Goal: Transaction & Acquisition: Purchase product/service

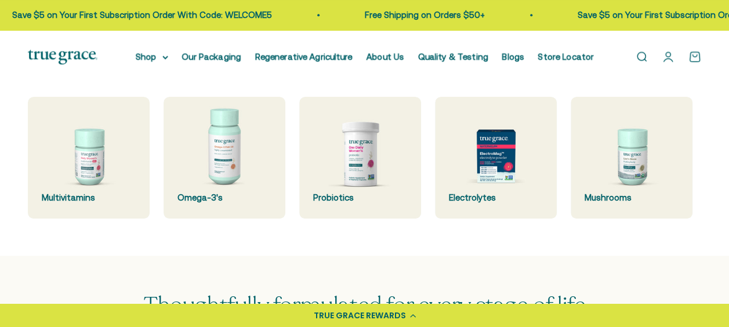
scroll to position [295, 0]
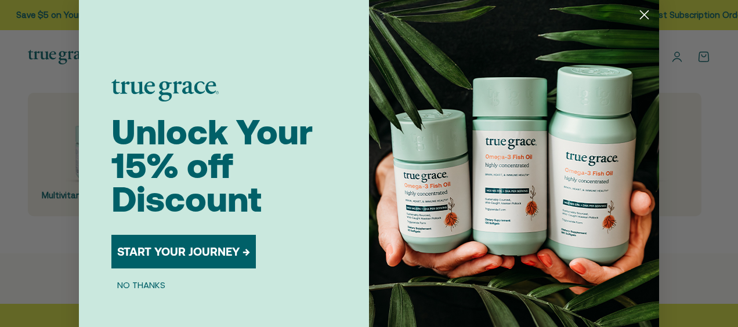
click at [643, 10] on circle "Close dialog" at bounding box center [644, 14] width 19 height 19
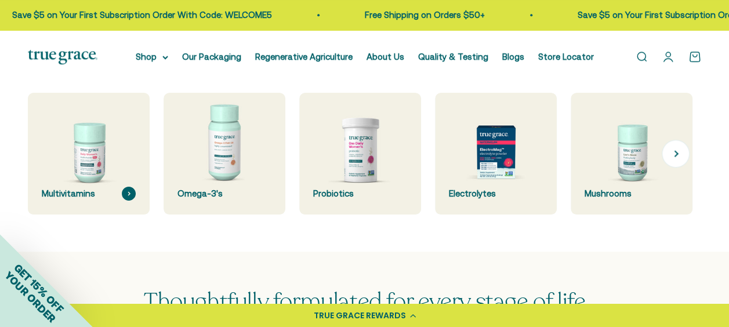
click at [80, 182] on img at bounding box center [88, 153] width 129 height 129
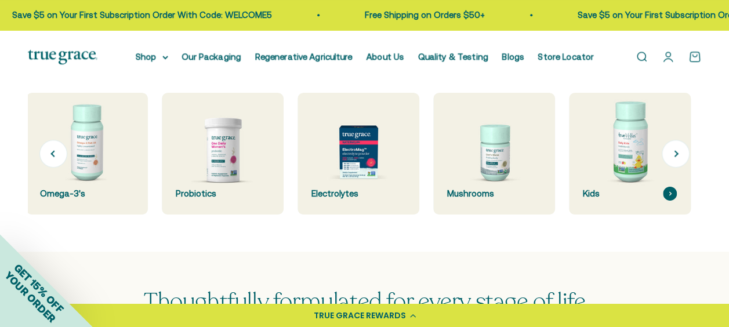
click at [643, 166] on img at bounding box center [630, 153] width 129 height 129
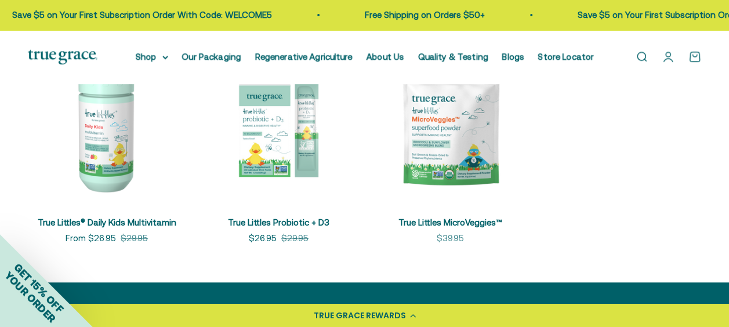
scroll to position [255, 0]
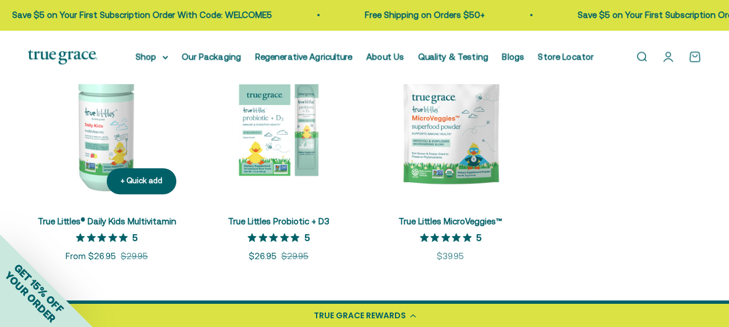
click at [104, 135] on img at bounding box center [107, 124] width 158 height 158
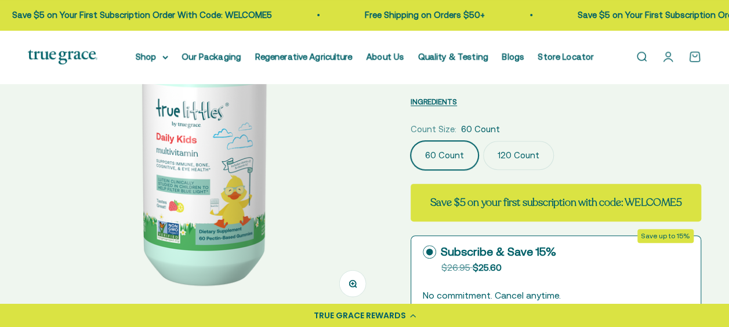
scroll to position [154, 0]
select select "3"
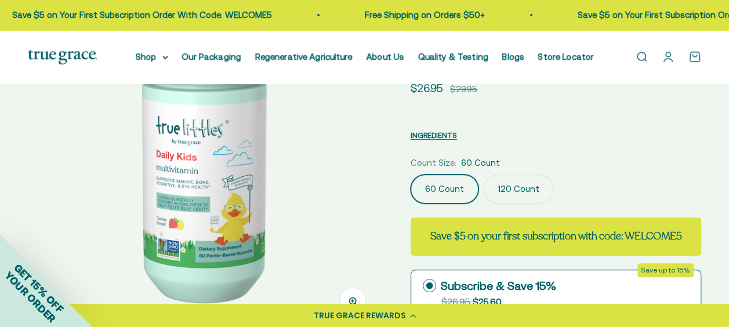
scroll to position [135, 0]
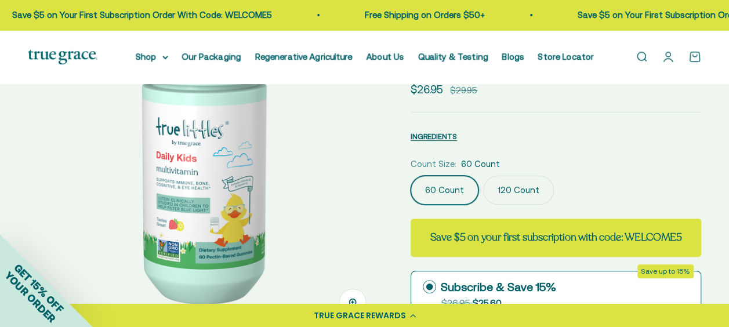
click at [506, 176] on label "120 Count" at bounding box center [518, 190] width 71 height 29
click at [411, 175] on input "120 Count" at bounding box center [410, 175] width 1 height 1
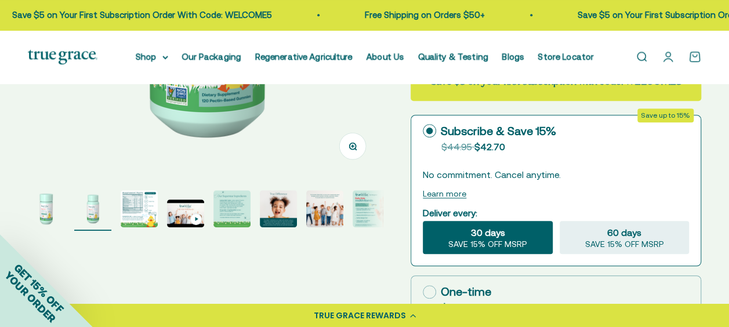
scroll to position [290, 0]
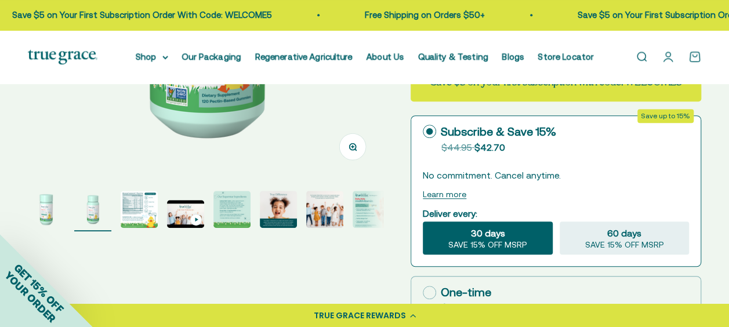
click at [428, 286] on icon at bounding box center [429, 292] width 13 height 13
click at [423, 292] on input "One-time $44.95" at bounding box center [422, 292] width 1 height 1
radio input "true"
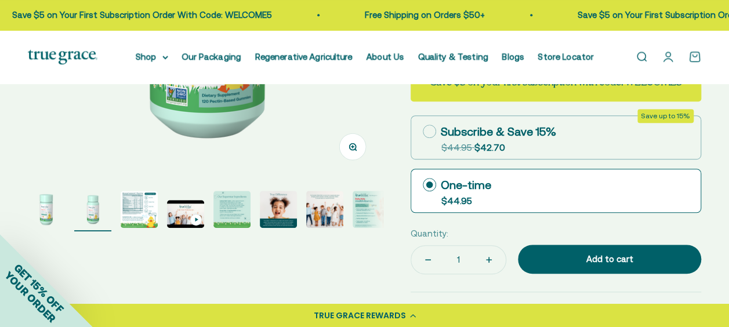
click at [152, 208] on img "Go to item 3" at bounding box center [139, 209] width 37 height 37
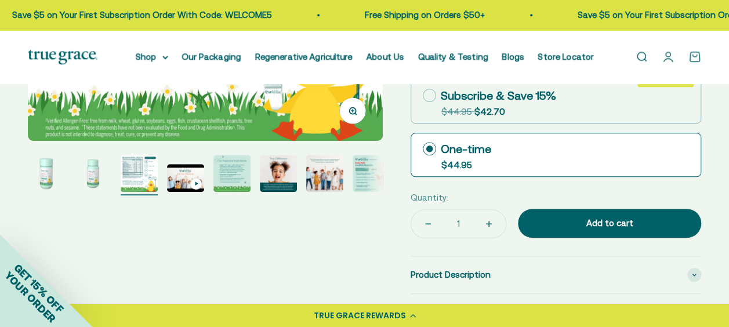
scroll to position [325, 0]
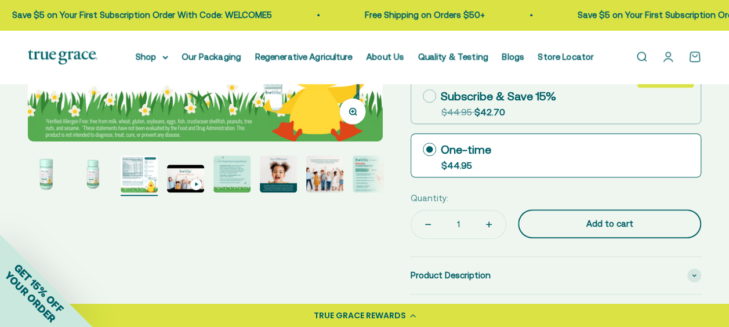
click at [595, 217] on div "Add to cart" at bounding box center [609, 224] width 137 height 14
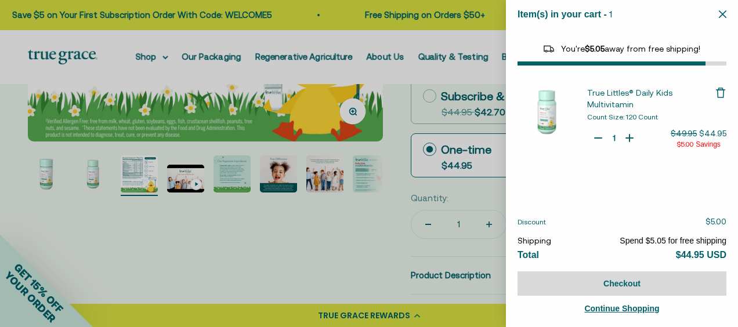
select select "46081230438614"
select select "46284026183894"
click at [31, 114] on div at bounding box center [369, 163] width 738 height 327
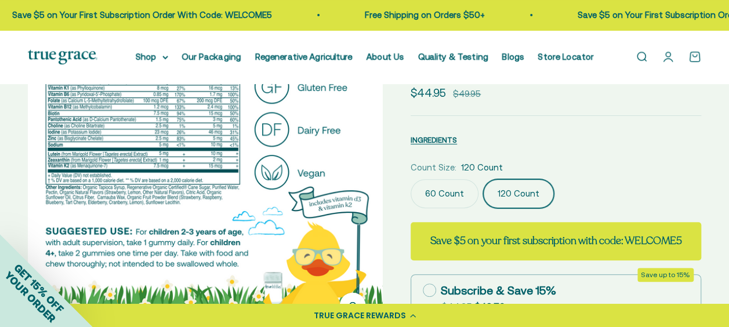
scroll to position [0, 0]
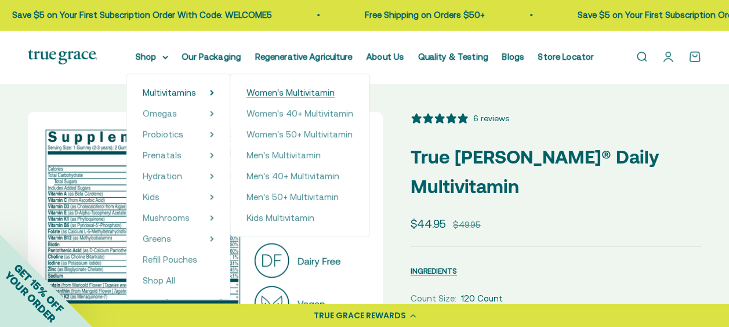
click at [294, 92] on span "Women's Multivitamin" at bounding box center [291, 93] width 88 height 10
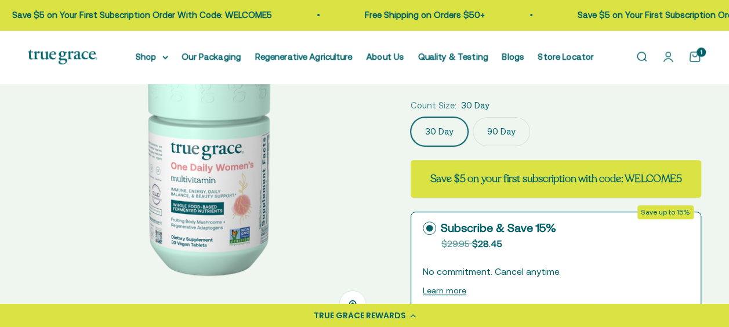
select select "3"
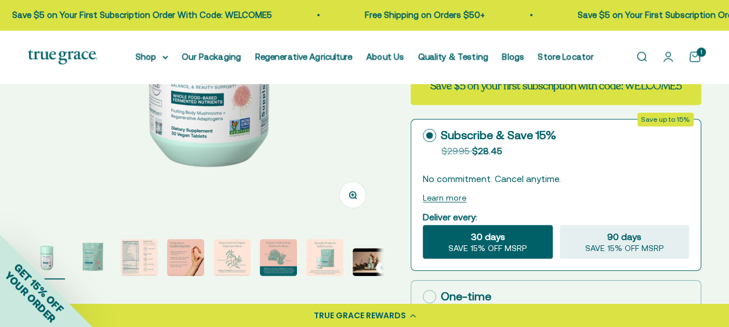
scroll to position [327, 0]
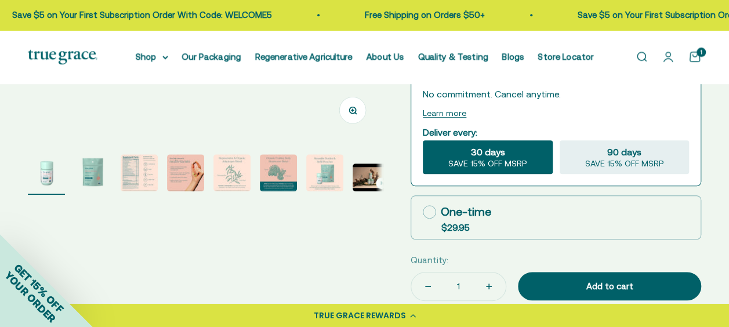
click at [286, 166] on img "Go to item 6" at bounding box center [278, 172] width 37 height 37
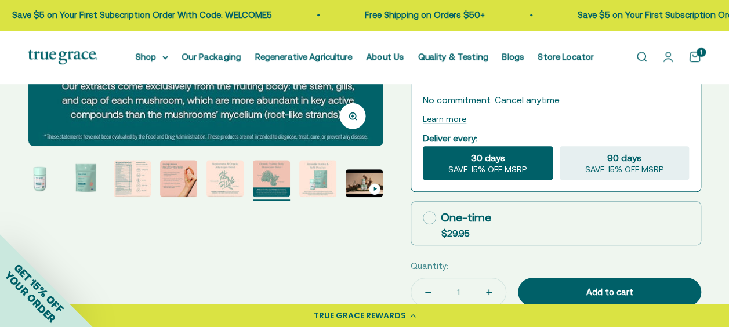
scroll to position [320, 0]
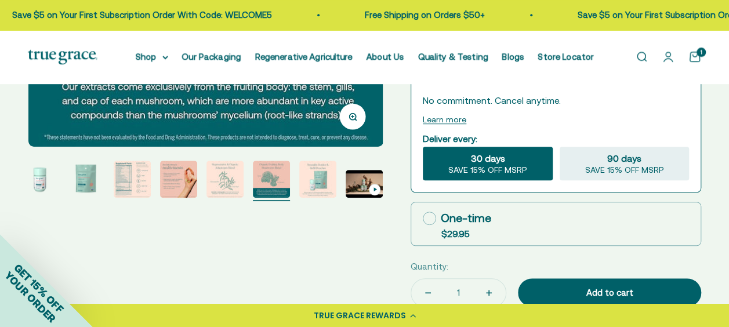
click at [150, 183] on img "Go to item 3" at bounding box center [132, 179] width 37 height 37
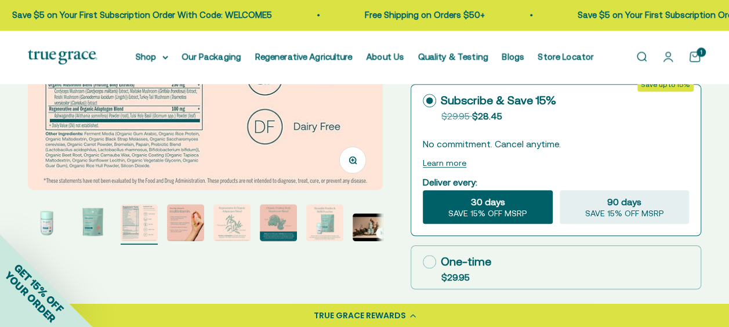
scroll to position [278, 0]
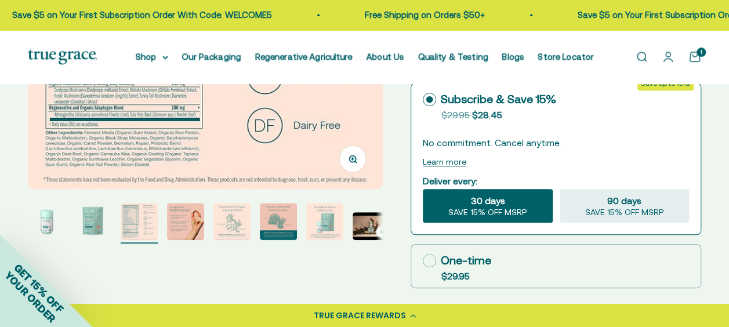
click at [362, 225] on img "Go to item 8" at bounding box center [371, 226] width 37 height 28
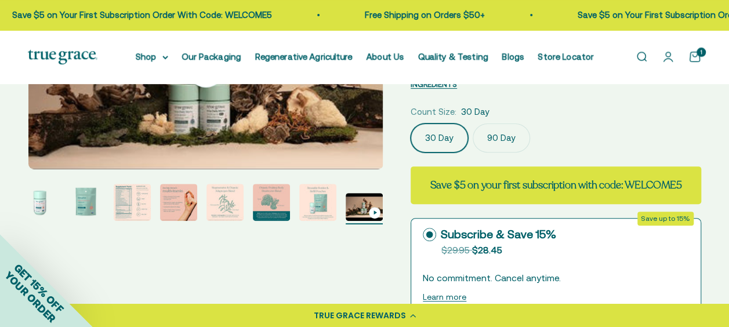
scroll to position [147, 0]
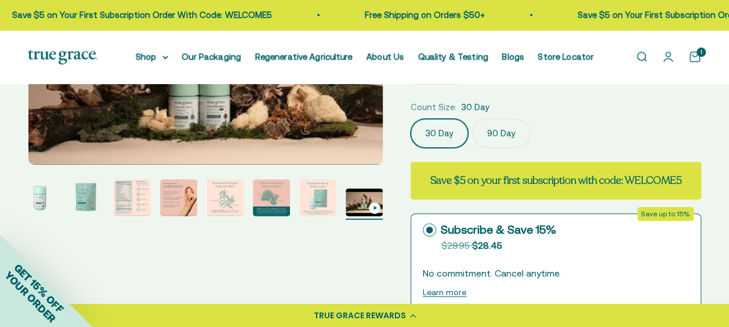
click at [231, 203] on img "Go to item 5" at bounding box center [225, 197] width 37 height 37
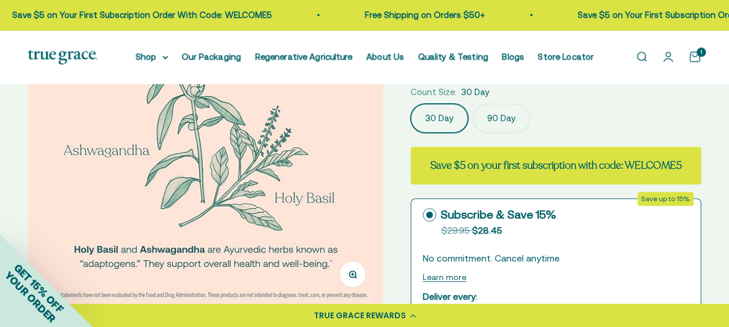
scroll to position [248, 0]
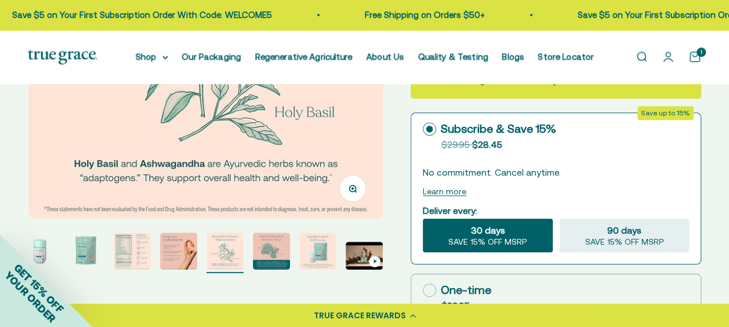
click at [181, 260] on img "Go to item 4" at bounding box center [178, 251] width 37 height 37
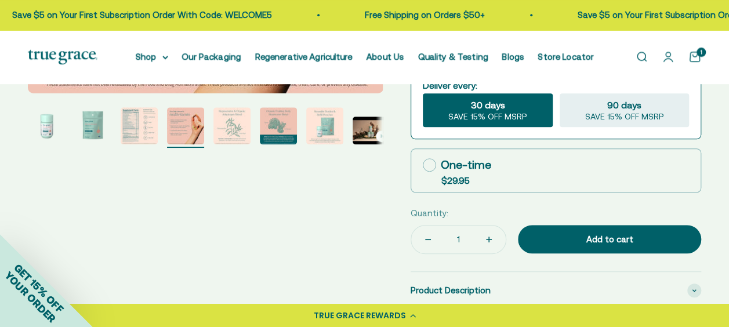
click at [492, 179] on label "One-time $29.95" at bounding box center [555, 170] width 289 height 43
click at [423, 165] on input "One-time $29.95" at bounding box center [422, 165] width 1 height 1
radio input "true"
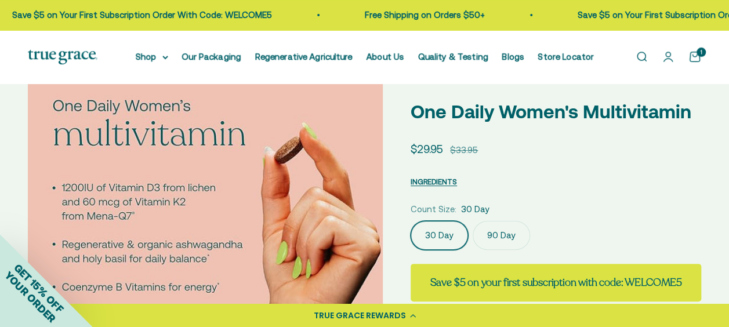
scroll to position [45, 0]
click at [499, 247] on label "90 Day" at bounding box center [501, 235] width 57 height 29
click at [411, 221] on input "90 Day" at bounding box center [410, 220] width 1 height 1
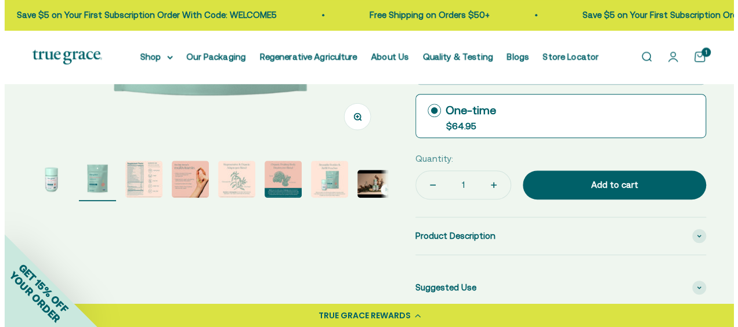
scroll to position [320, 0]
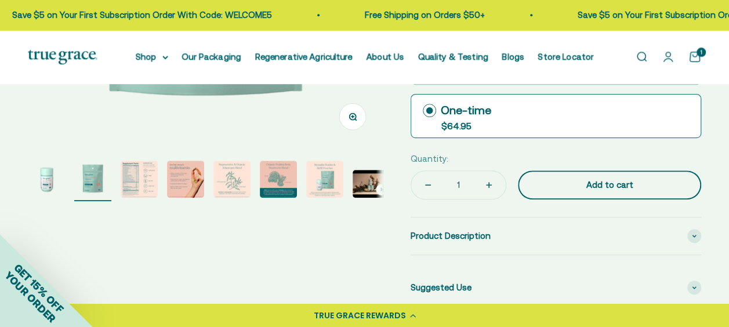
click at [549, 191] on button "Add to cart" at bounding box center [609, 185] width 183 height 29
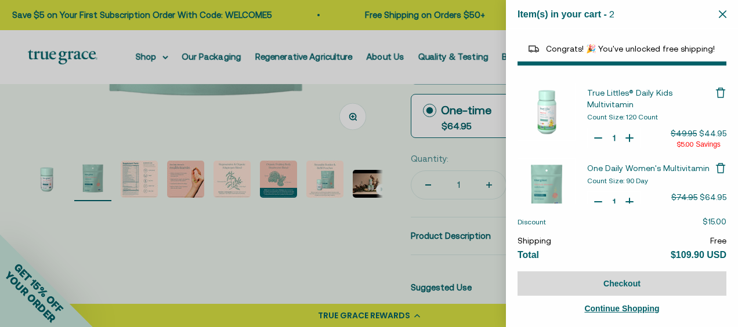
select select "46081230438614"
select select "46429452861654"
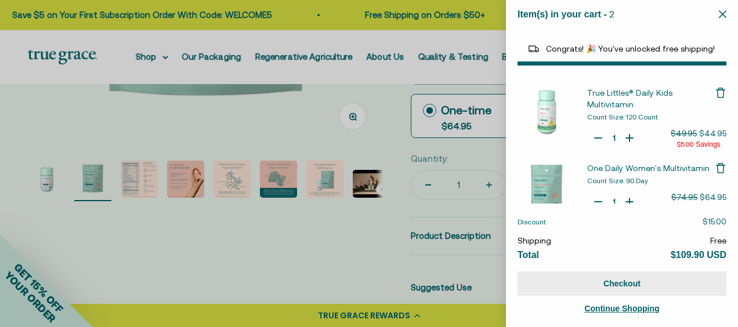
click at [574, 288] on button "Checkout" at bounding box center [621, 283] width 209 height 24
